Goal: Transaction & Acquisition: Purchase product/service

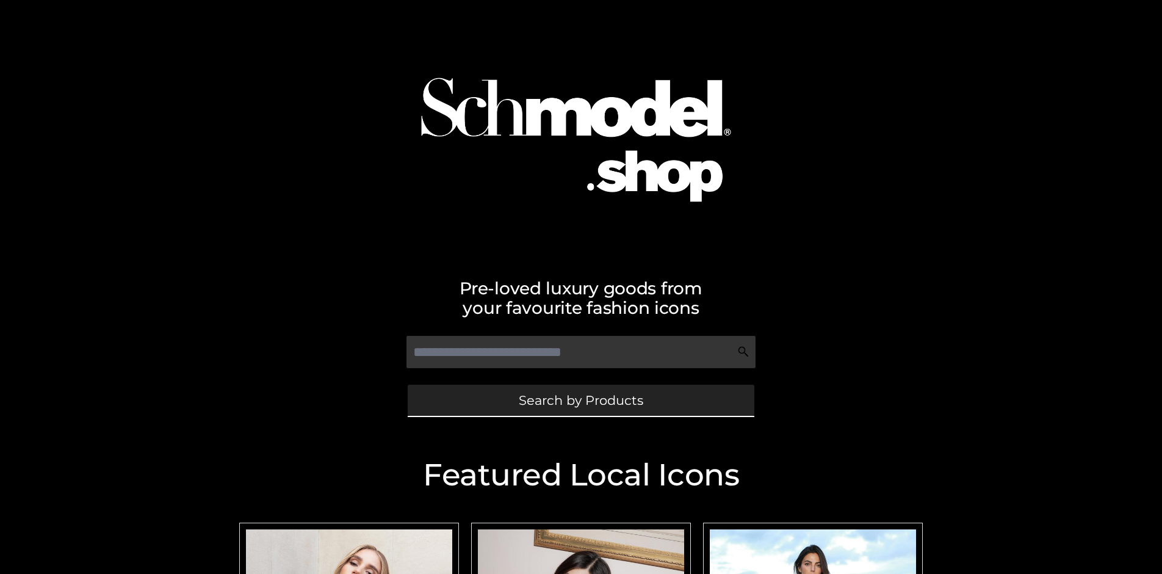
click at [580, 400] on span "Search by Products" at bounding box center [581, 400] width 124 height 13
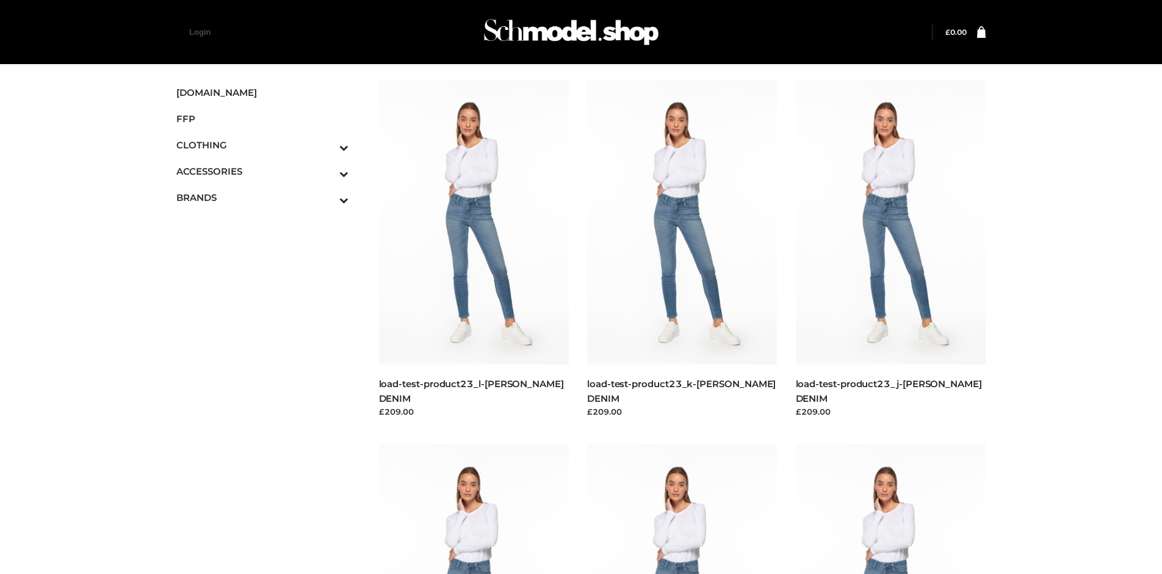
scroll to position [1156, 0]
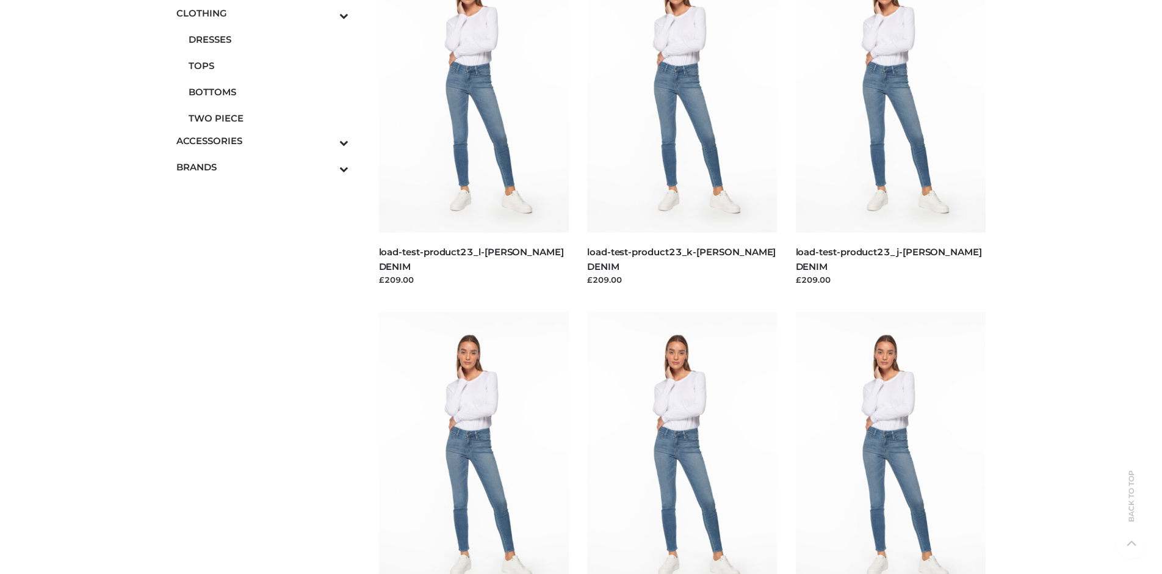
click at [268, 118] on span "TWO PIECE" at bounding box center [269, 118] width 160 height 14
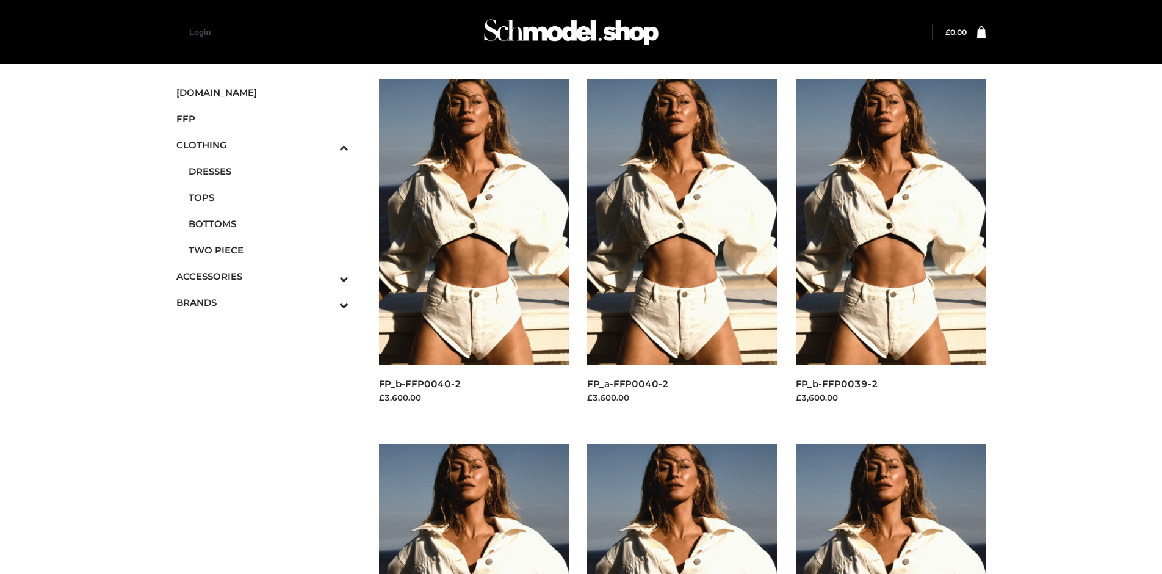
scroll to position [575, 0]
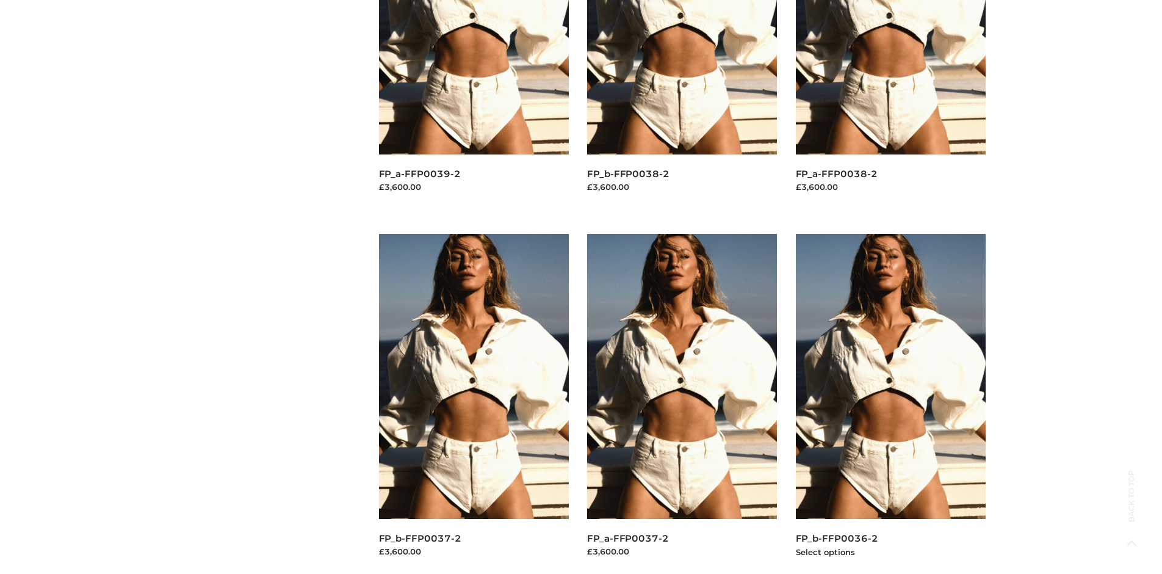
click at [890, 403] on img at bounding box center [891, 376] width 190 height 285
click at [474, 403] on img at bounding box center [474, 376] width 190 height 285
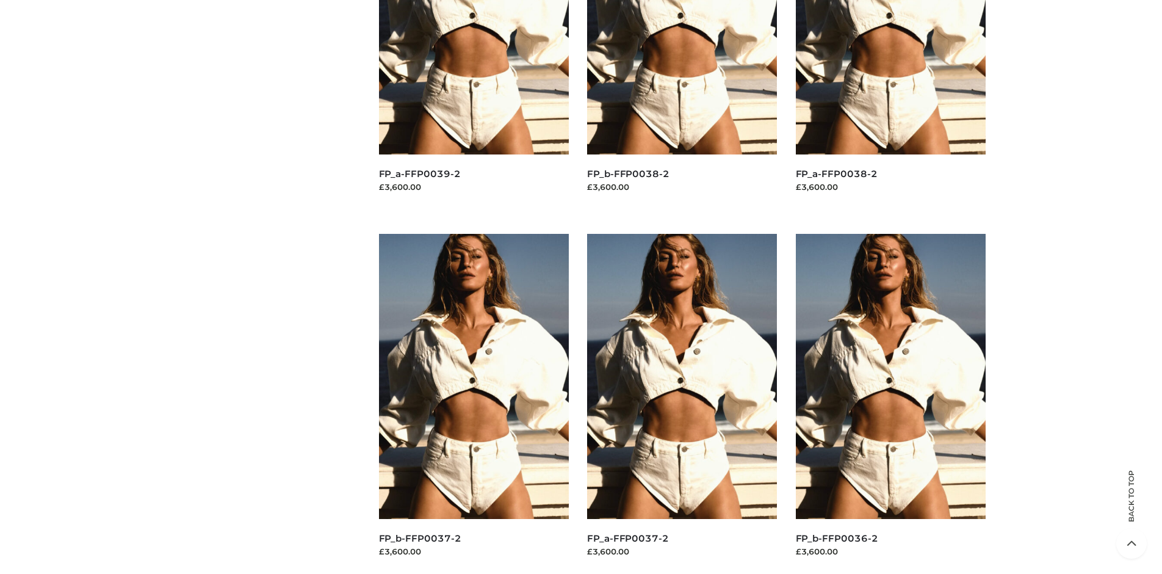
scroll to position [0, 0]
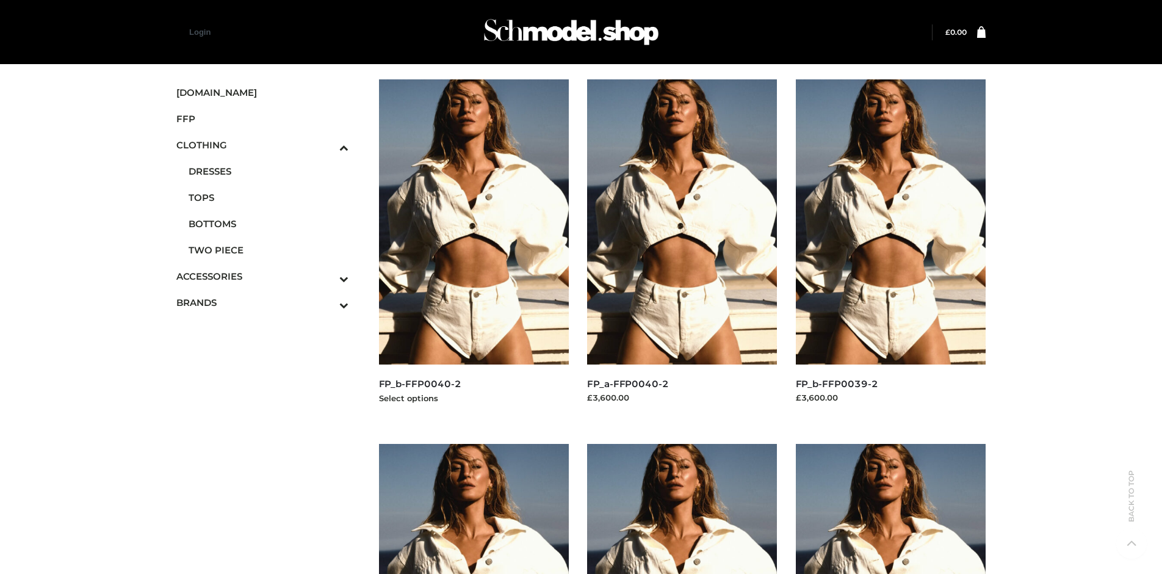
click at [474, 249] on img at bounding box center [474, 221] width 190 height 285
click at [262, 118] on span "FFP" at bounding box center [262, 119] width 172 height 14
click at [890, 249] on img at bounding box center [891, 221] width 190 height 285
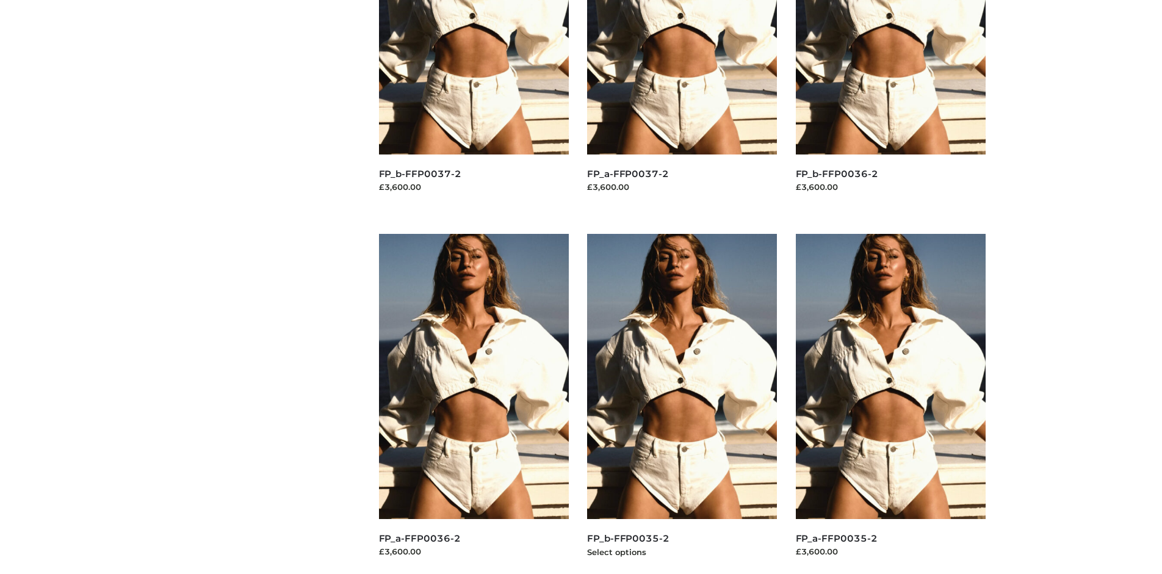
click at [682, 403] on img at bounding box center [682, 376] width 190 height 285
click at [474, 403] on img at bounding box center [474, 376] width 190 height 285
click at [890, 403] on img at bounding box center [891, 376] width 190 height 285
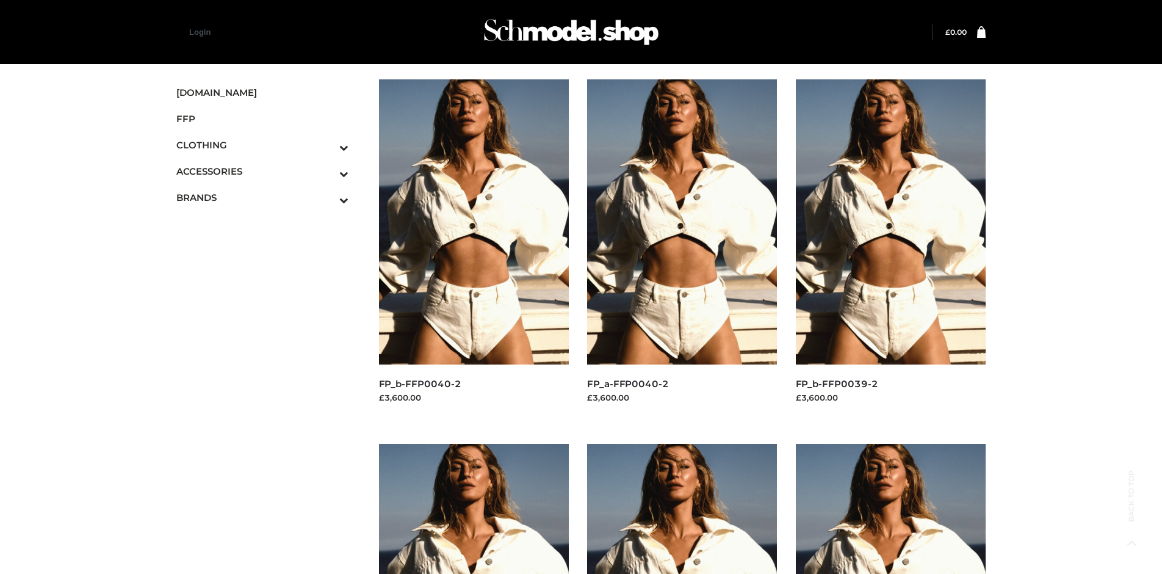
click at [268, 217] on span "OPP SWIMWEAR" at bounding box center [269, 224] width 160 height 14
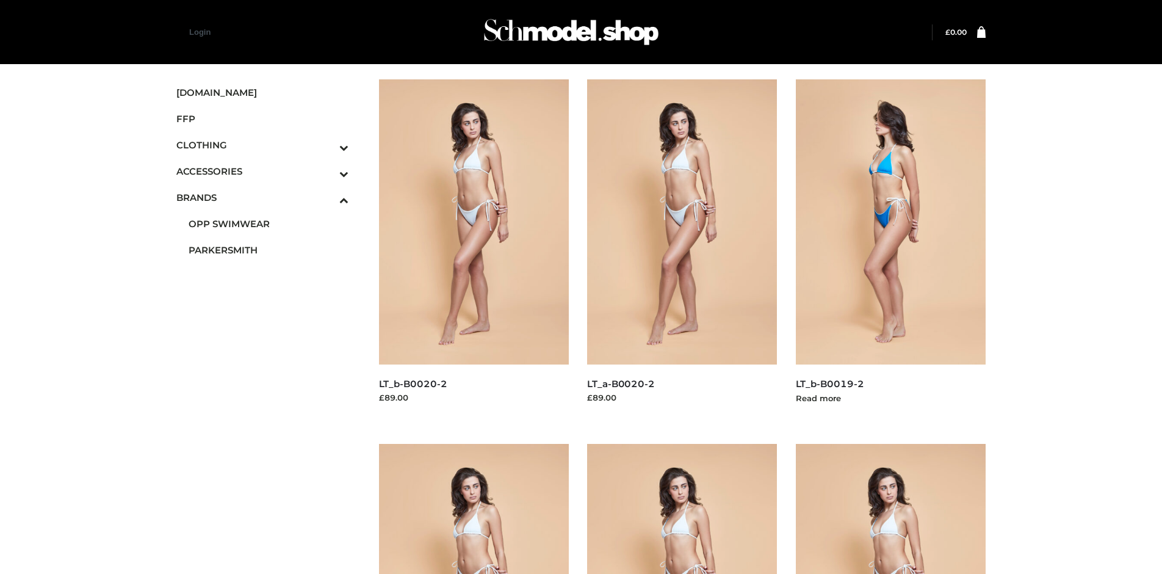
click at [890, 249] on img at bounding box center [891, 221] width 190 height 285
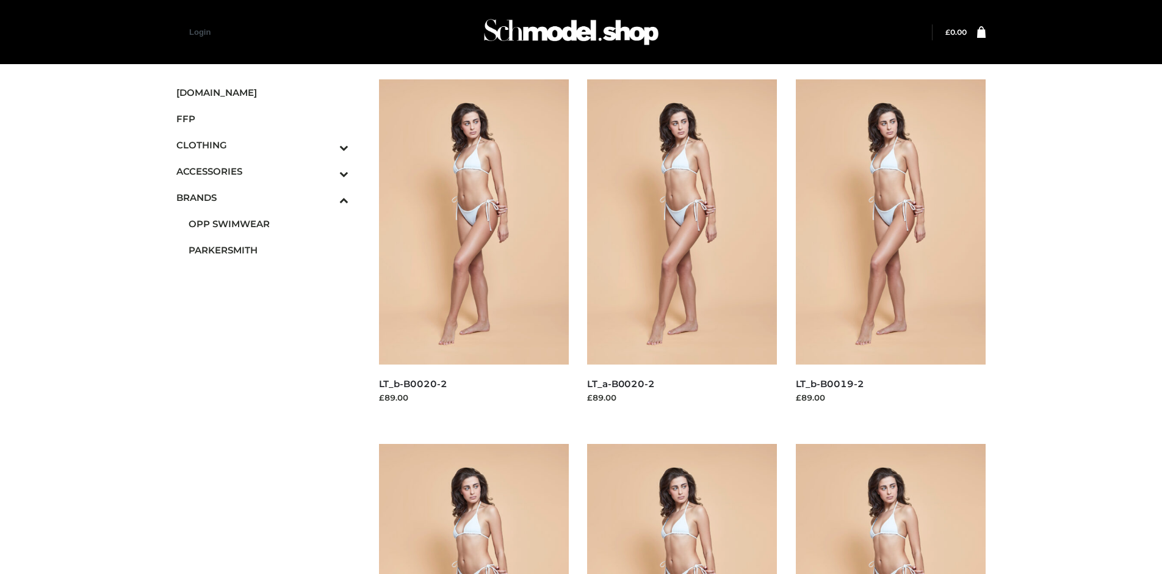
scroll to position [939, 0]
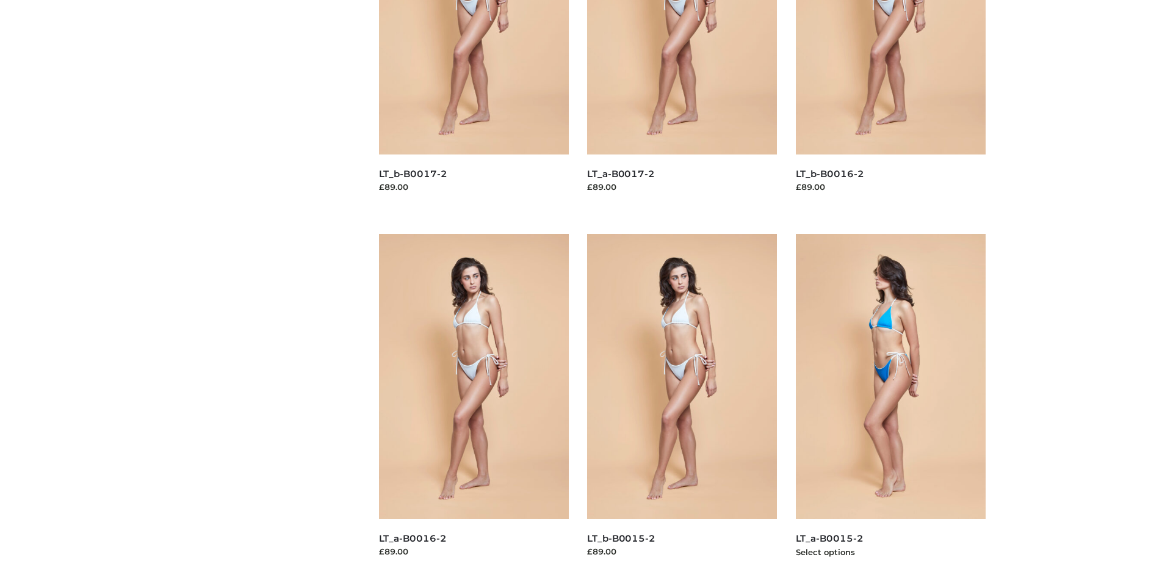
click at [890, 403] on img at bounding box center [891, 376] width 190 height 285
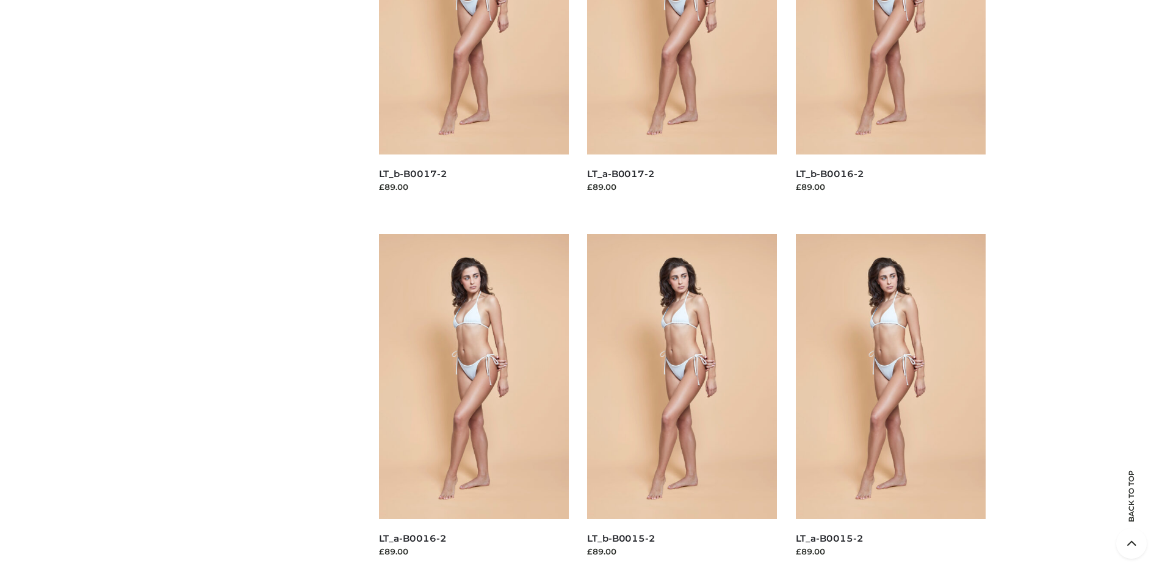
scroll to position [0, 0]
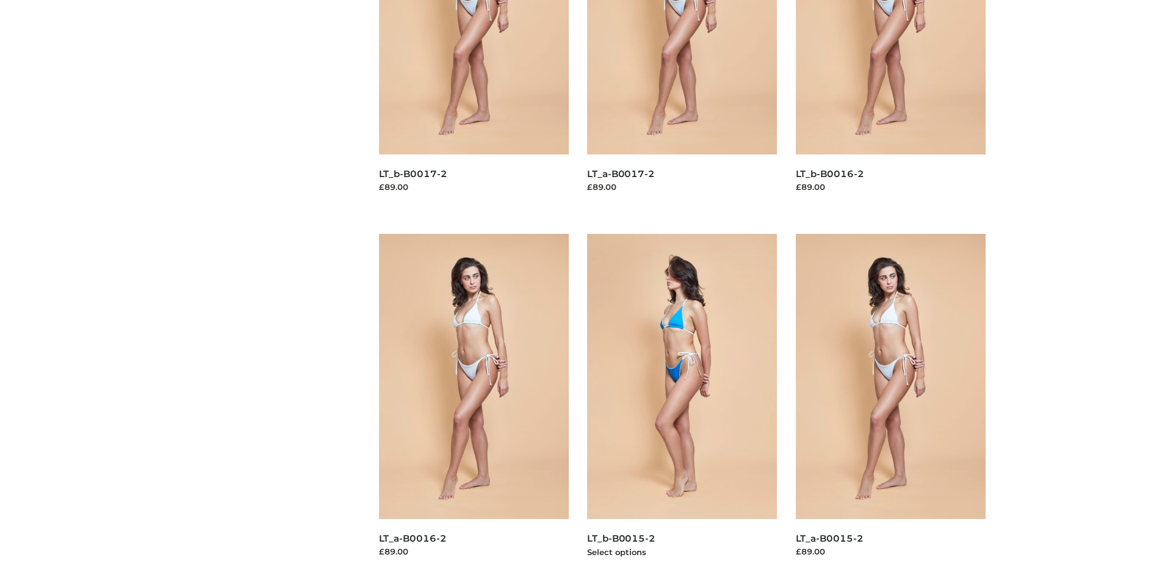
click at [682, 403] on img at bounding box center [682, 376] width 190 height 285
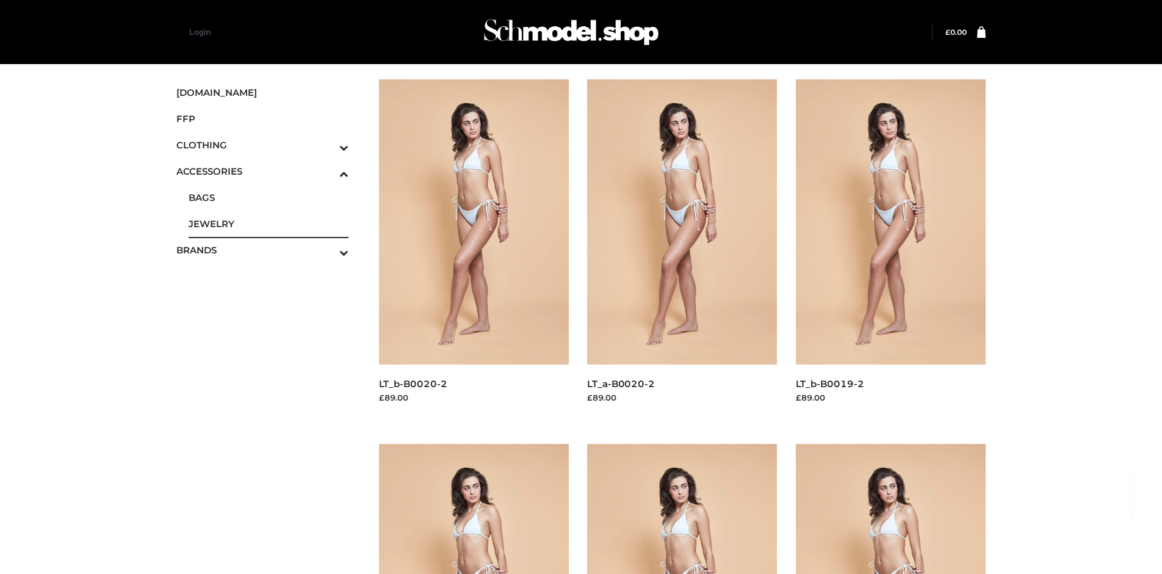
click at [268, 223] on span "JEWELRY" at bounding box center [269, 224] width 160 height 14
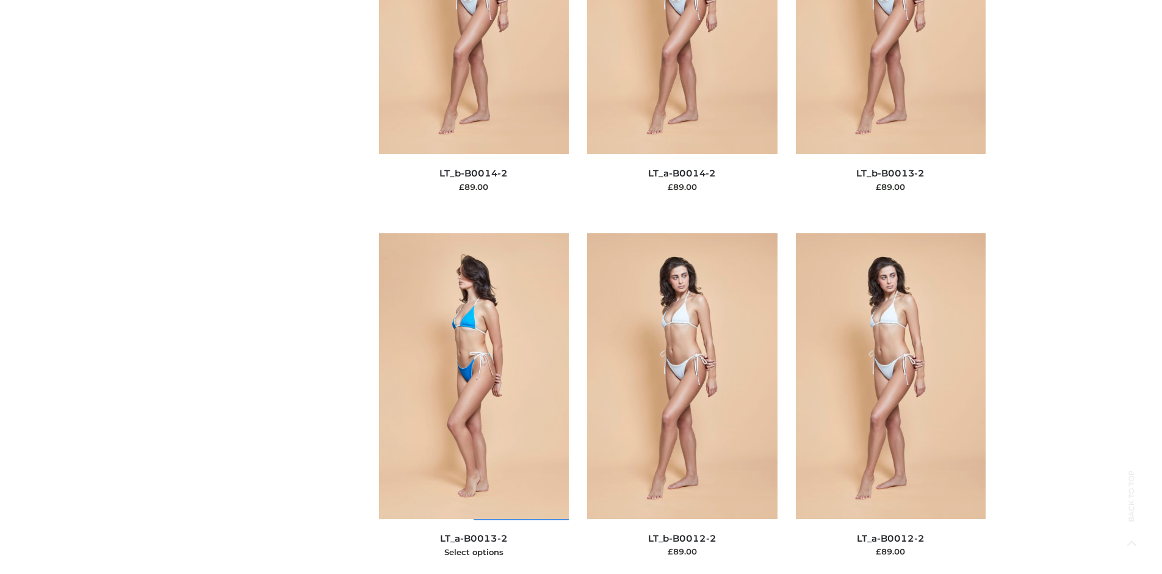
click at [474, 403] on img at bounding box center [474, 375] width 190 height 285
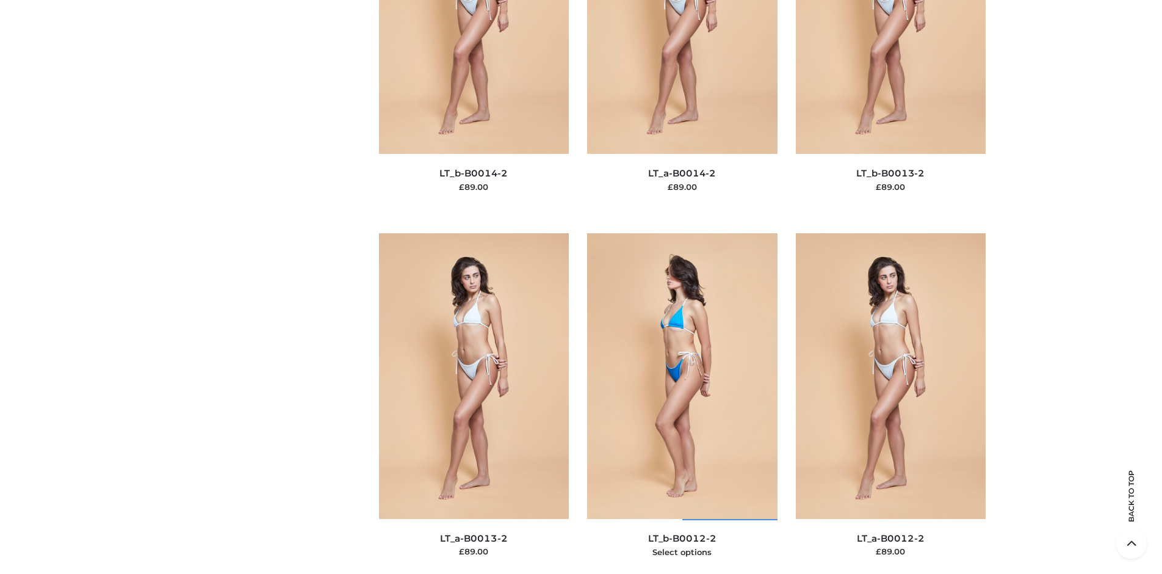
click at [682, 403] on img at bounding box center [682, 375] width 190 height 285
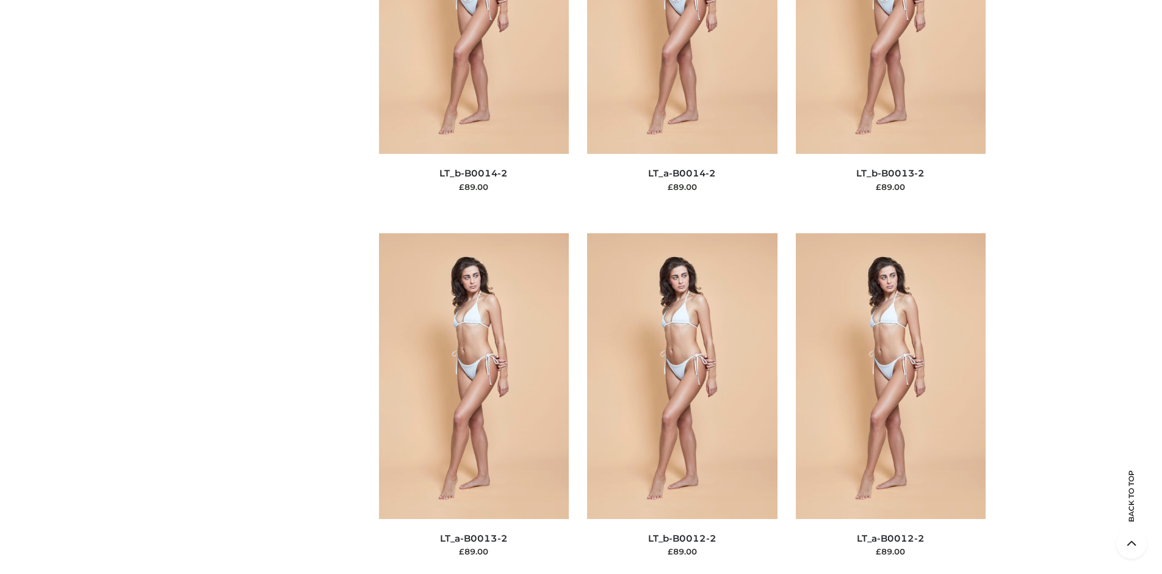
scroll to position [0, 0]
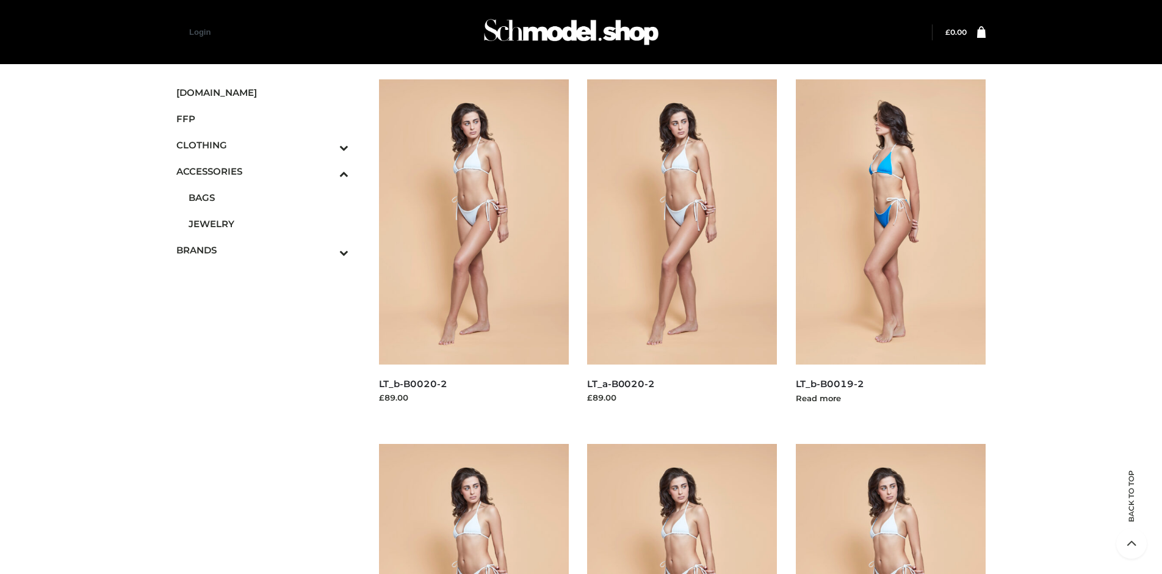
click at [890, 249] on img at bounding box center [891, 221] width 190 height 285
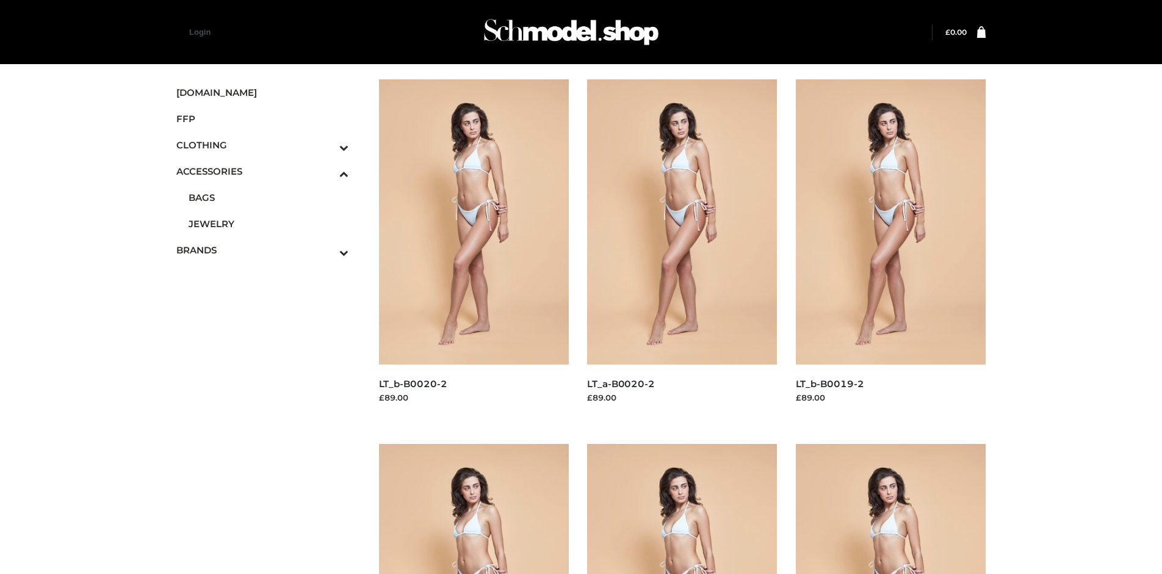
scroll to position [1681, 0]
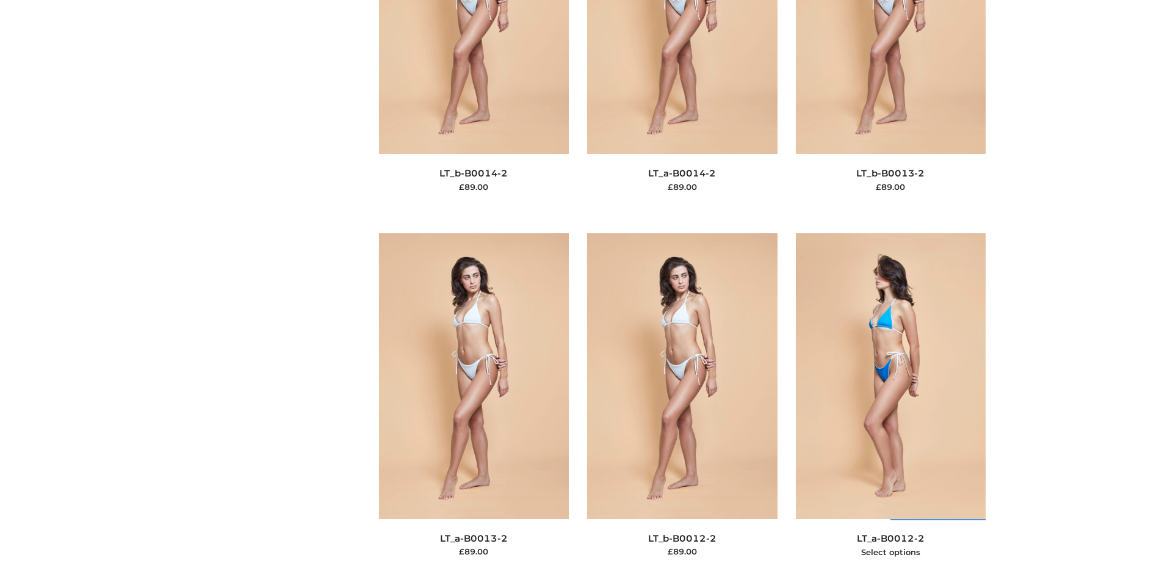
click at [890, 403] on img at bounding box center [891, 375] width 190 height 285
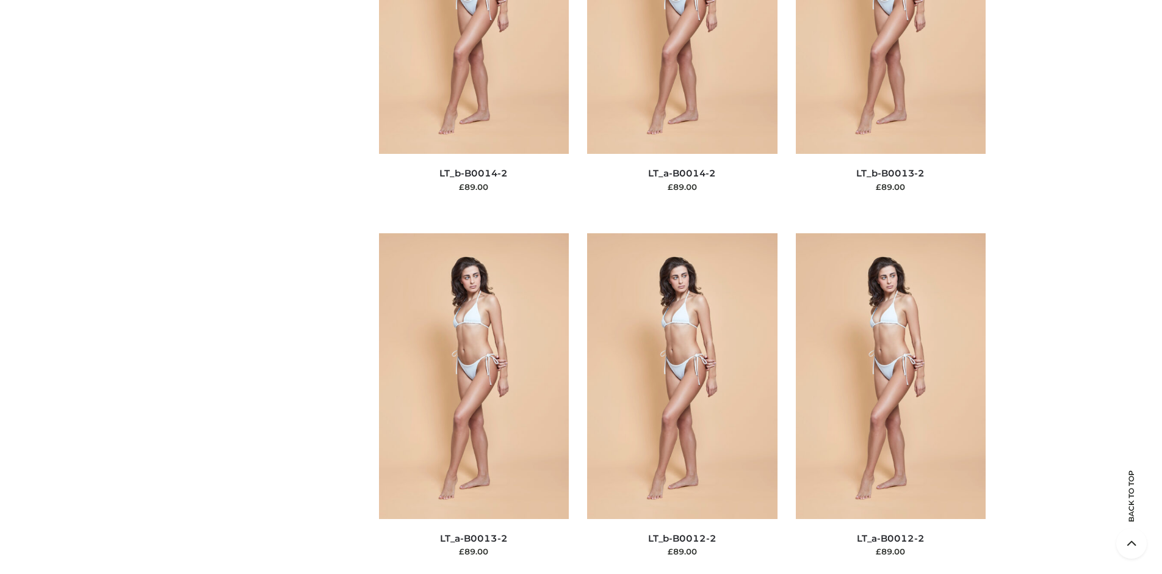
scroll to position [0, 0]
